Goal: Check status: Check status

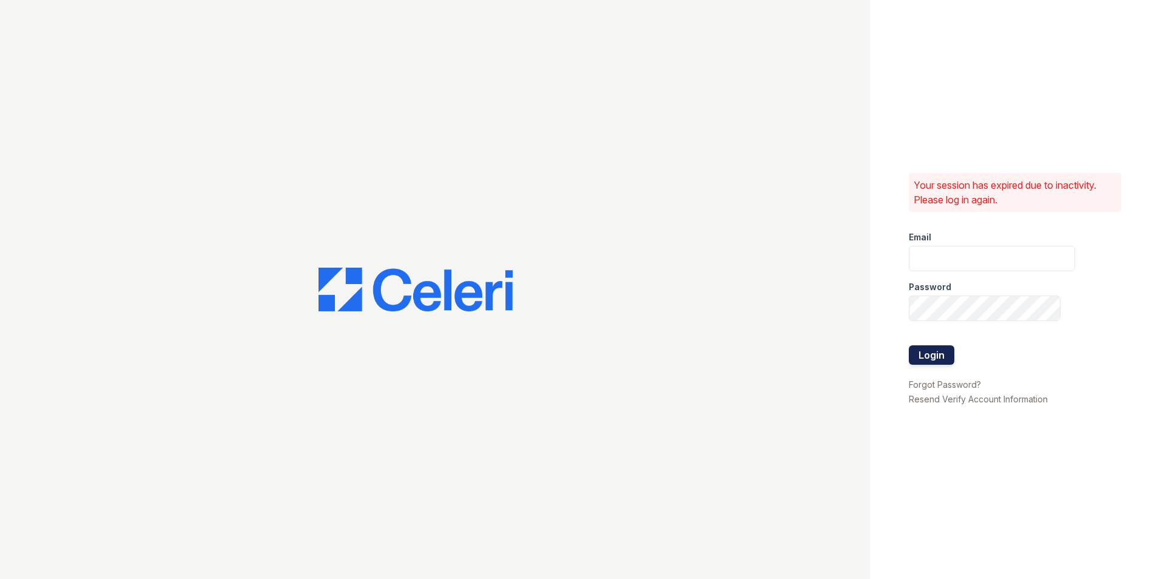
type input "smasseylogan@mmgmgt.com"
click at [928, 355] on button "Login" at bounding box center [932, 354] width 46 height 19
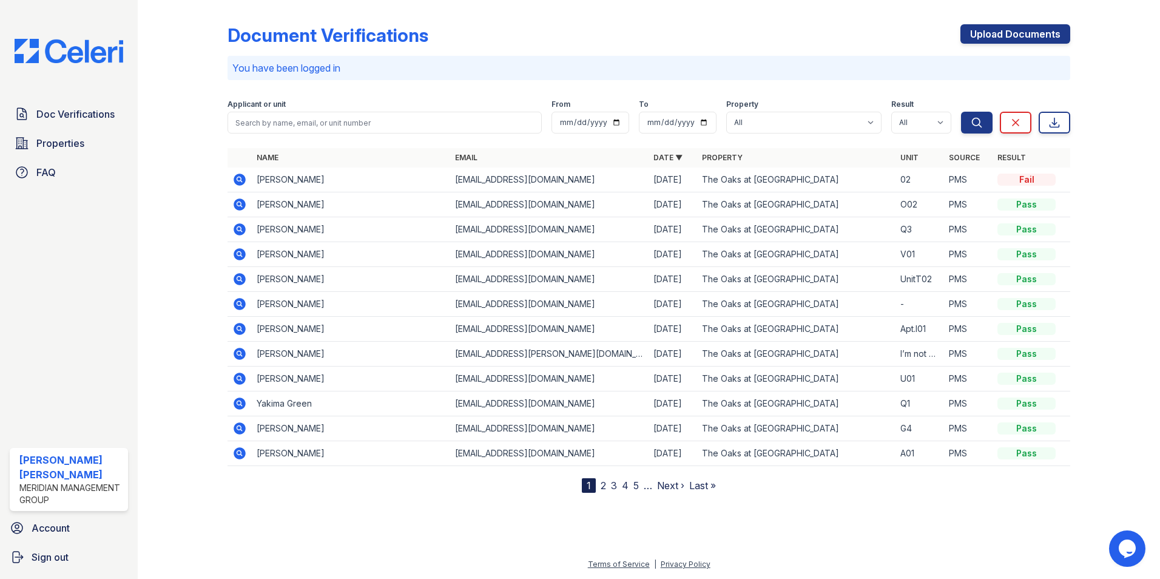
click at [241, 178] on icon at bounding box center [239, 179] width 15 height 15
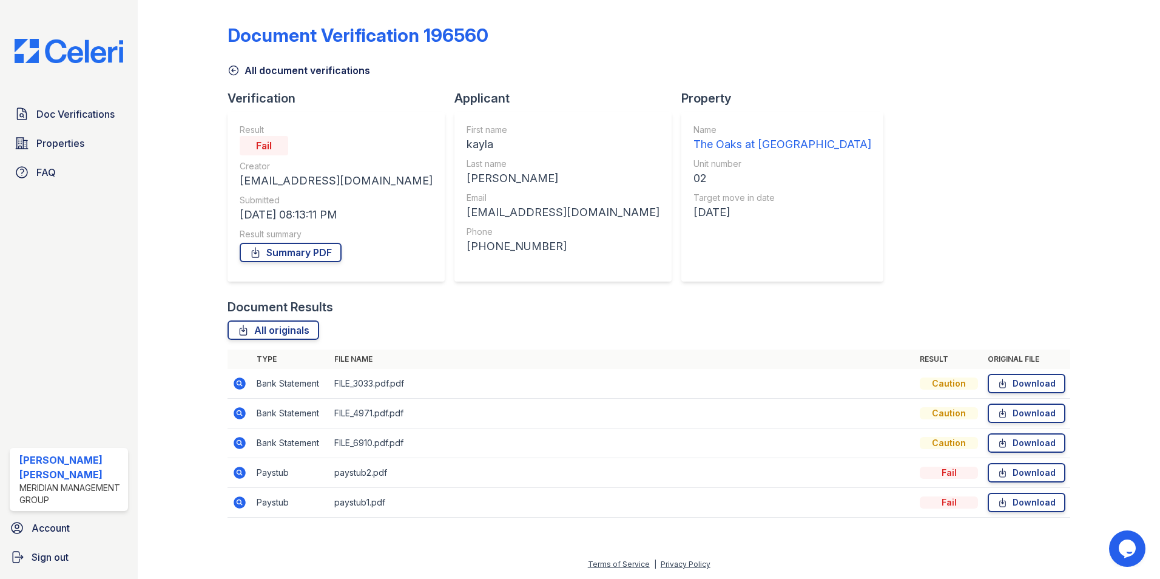
click at [238, 502] on icon at bounding box center [238, 501] width 3 height 3
click at [237, 468] on icon at bounding box center [240, 473] width 12 height 12
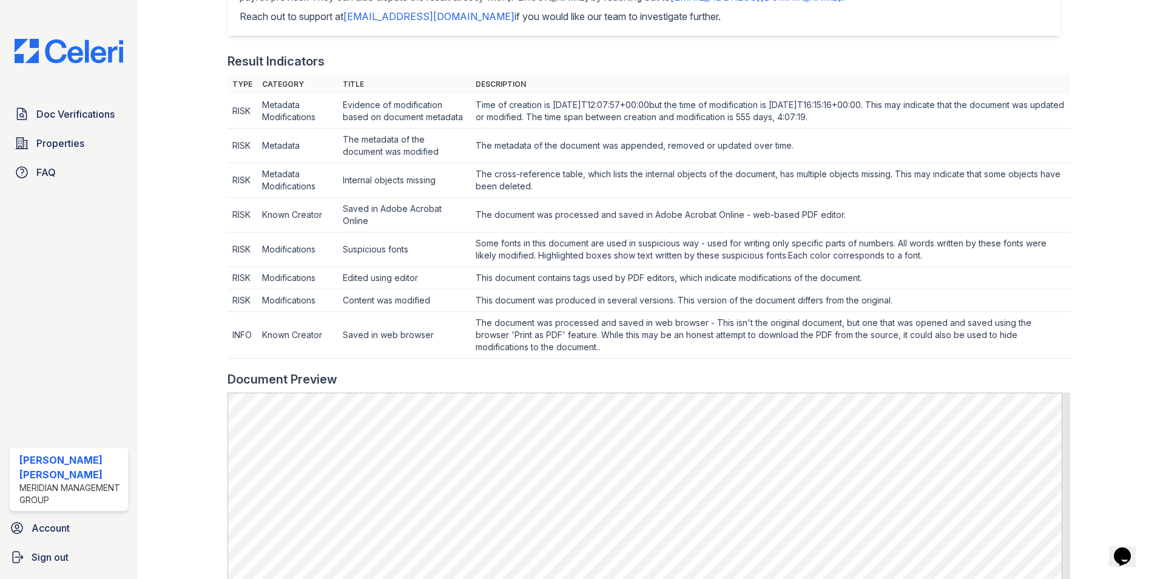
scroll to position [182, 0]
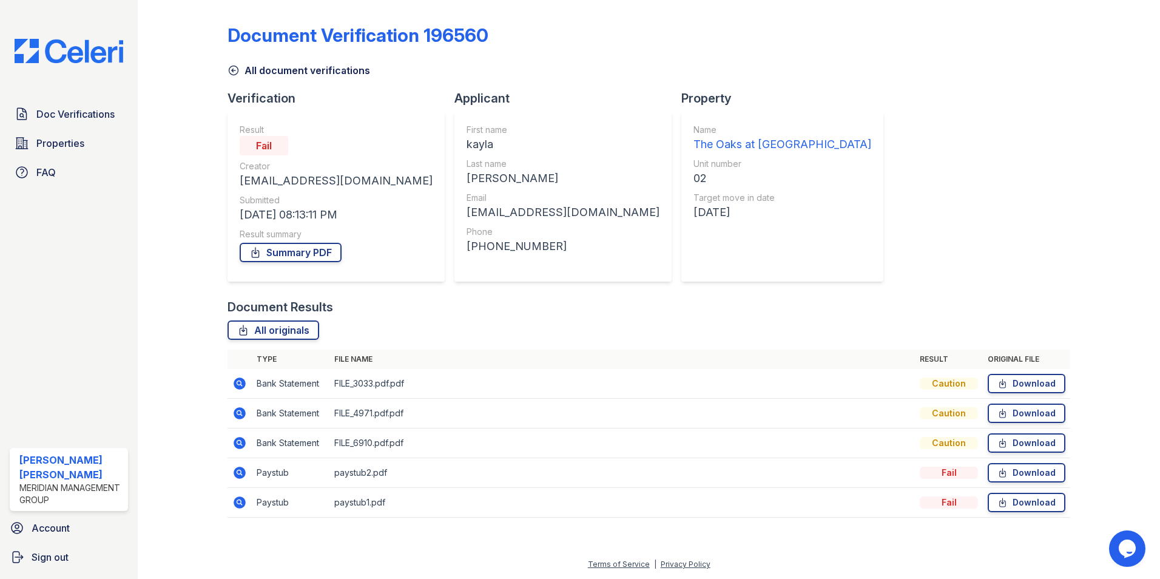
click at [238, 440] on icon at bounding box center [239, 443] width 15 height 15
